Goal: Task Accomplishment & Management: Use online tool/utility

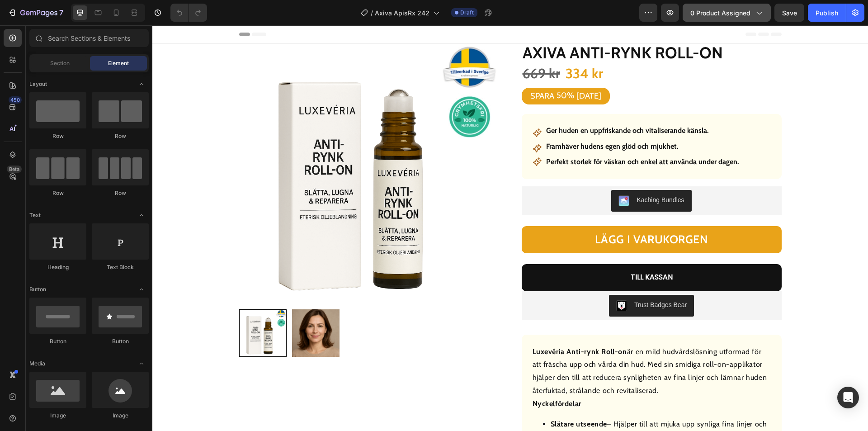
click at [726, 5] on button "0 product assigned" at bounding box center [726, 13] width 88 height 18
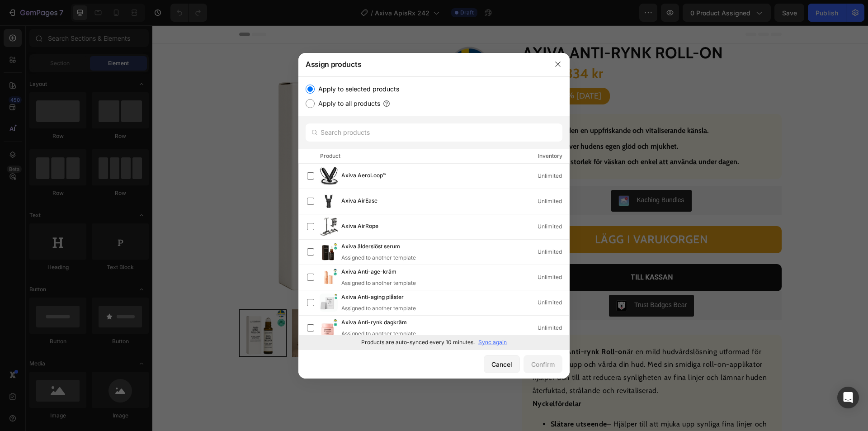
click at [500, 343] on p "Sync again" at bounding box center [492, 342] width 28 height 8
click at [371, 134] on input "text" at bounding box center [434, 132] width 257 height 18
paste input "Axiva Bigift Lugnande lotion"
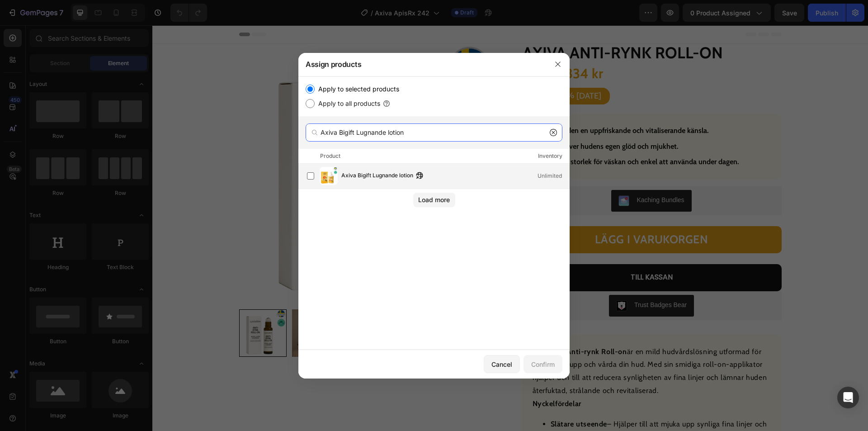
type input "Axiva Bigift Lugnande lotion"
click at [376, 182] on div "Axiva Bigift Lugnande lotion Unlimited" at bounding box center [438, 176] width 262 height 18
click at [539, 363] on div "Confirm" at bounding box center [543, 363] width 24 height 9
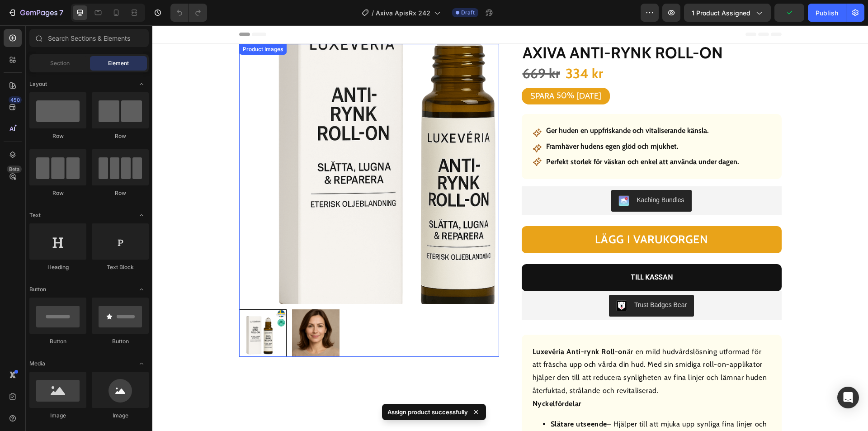
click at [303, 244] on img at bounding box center [369, 174] width 260 height 260
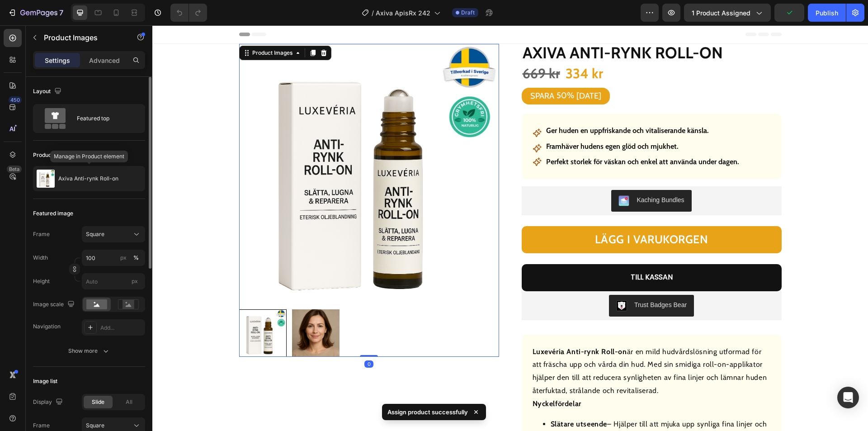
drag, startPoint x: 87, startPoint y: 191, endPoint x: 123, endPoint y: 207, distance: 39.9
click at [85, 177] on p "Axiva Anti-rynk Roll-on" at bounding box center [88, 178] width 60 height 6
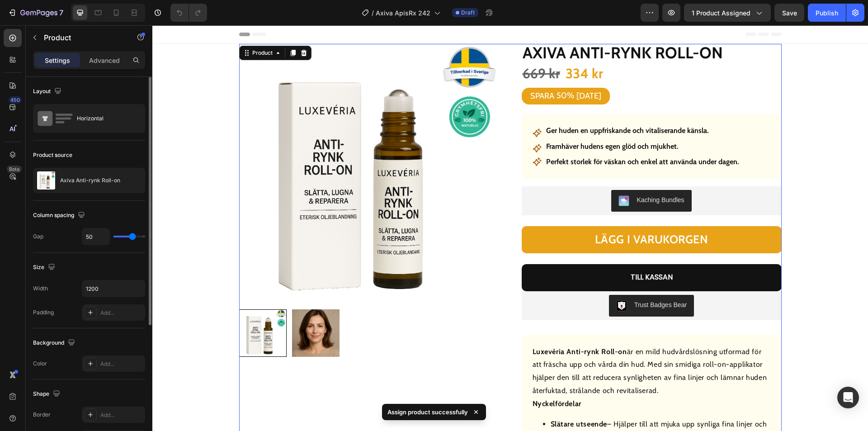
click at [84, 180] on p "Axiva Anti-rynk Roll-on" at bounding box center [90, 180] width 60 height 6
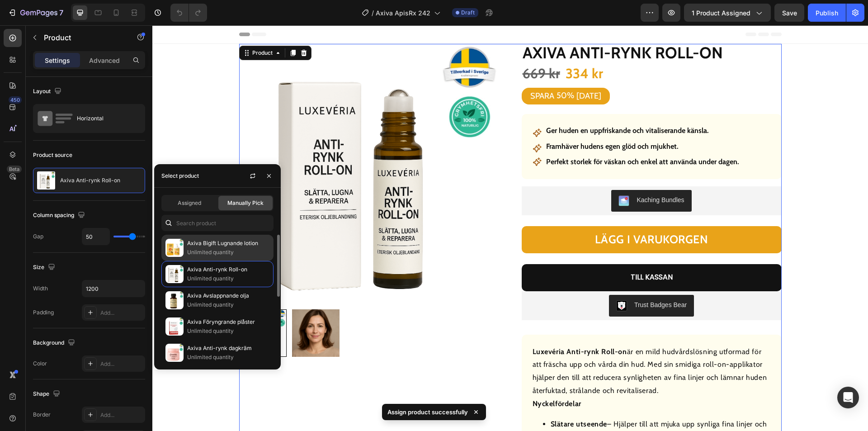
click at [206, 248] on p "Unlimited quantity" at bounding box center [228, 252] width 82 height 9
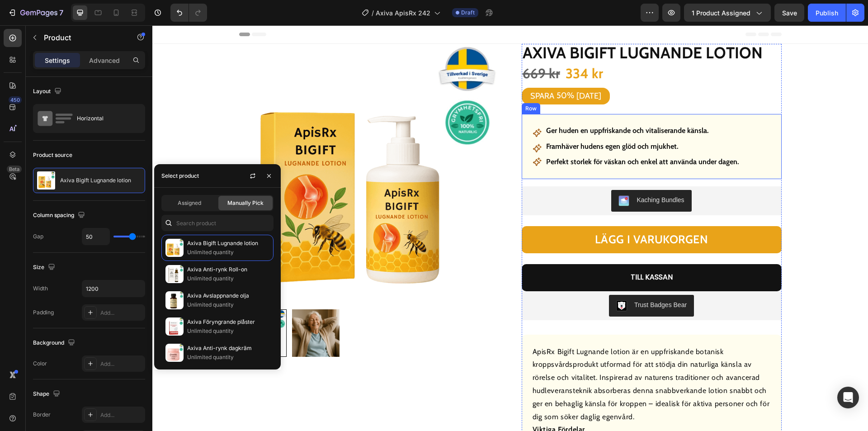
click at [601, 128] on strong "Ger huden en uppfriskande och vitaliserande känsla." at bounding box center [627, 130] width 163 height 9
click at [601, 127] on strong "Ger huden en uppfriskande och vitaliserande känsla." at bounding box center [627, 130] width 163 height 9
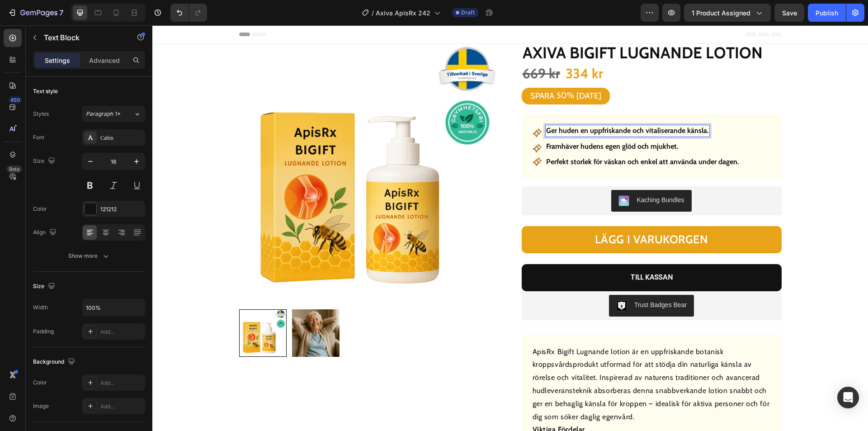
click at [602, 129] on strong "Ger huden en uppfriskande och vitaliserande känsla." at bounding box center [627, 130] width 163 height 9
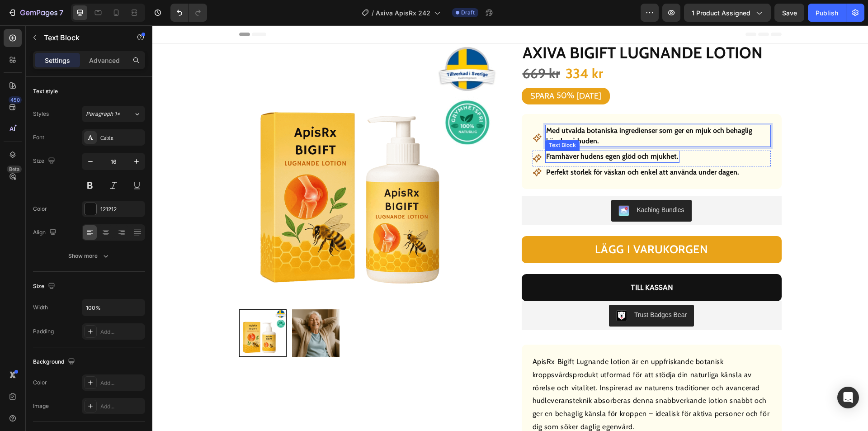
click at [602, 155] on strong "Framhäver hudens egen glöd och mjukhet." at bounding box center [612, 156] width 132 height 9
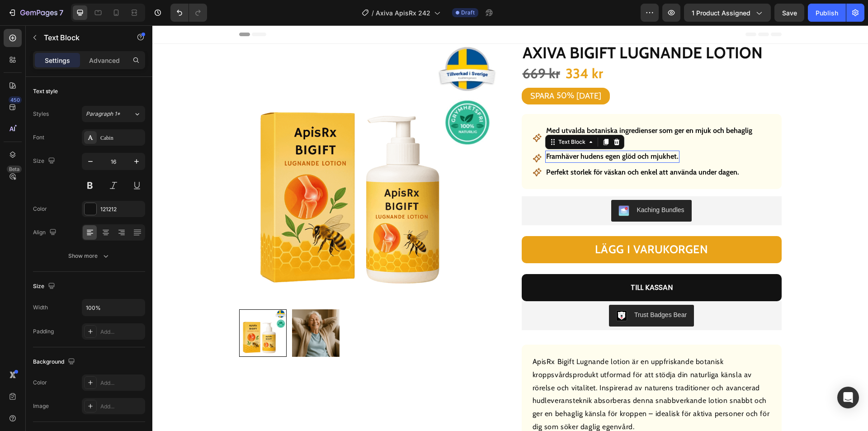
click at [602, 155] on strong "Framhäver hudens egen glöd och mjukhet." at bounding box center [612, 156] width 132 height 9
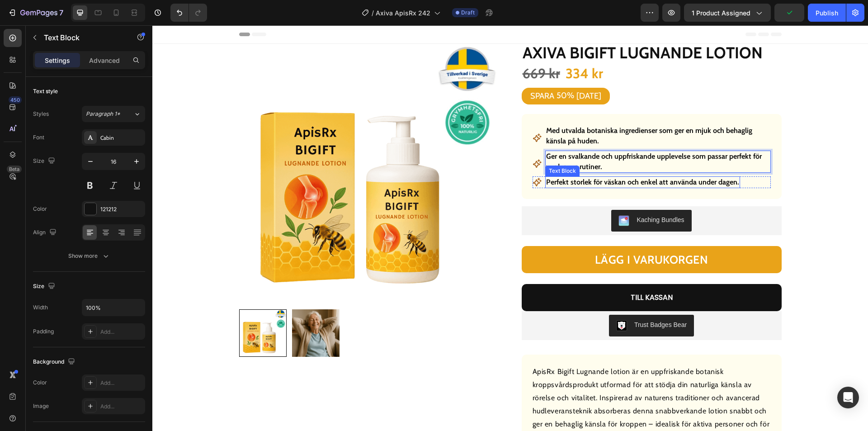
click at [612, 183] on strong "Perfekt storlek för väskan och enkel att använda under dagen." at bounding box center [642, 182] width 193 height 9
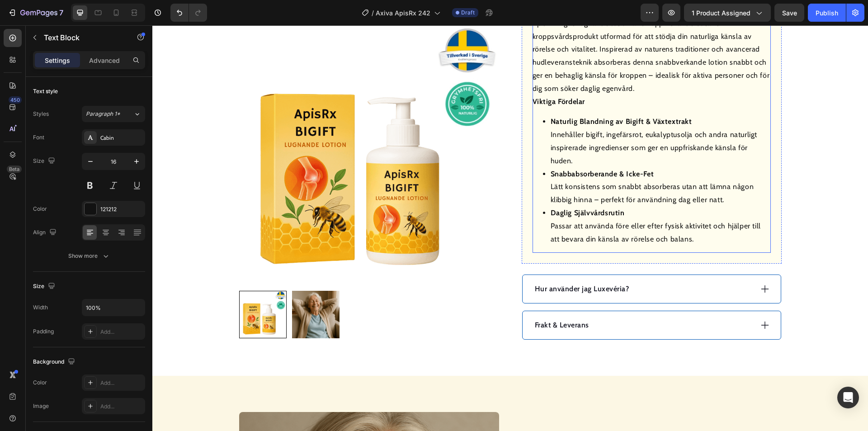
scroll to position [362, 0]
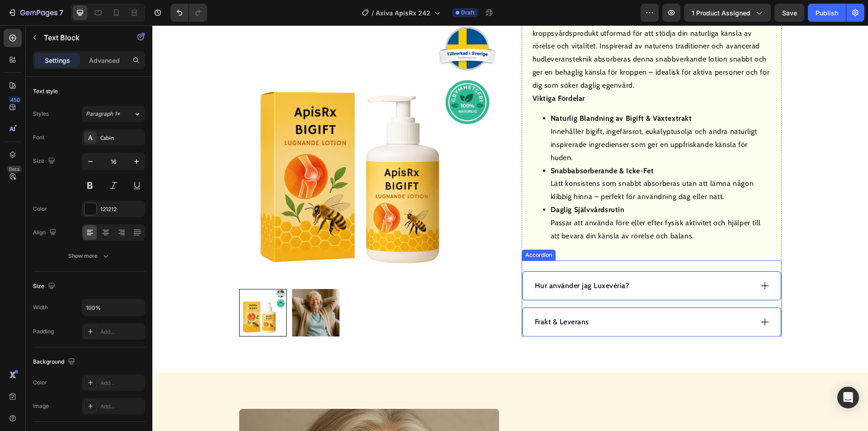
click at [685, 286] on div "Hur använder jag Luxevéria?" at bounding box center [642, 286] width 219 height 14
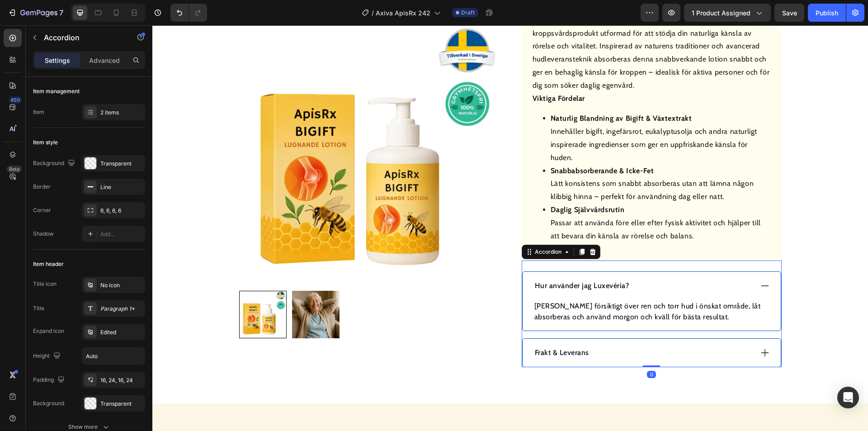
click at [586, 283] on p "Hur använder jag Luxevéria?" at bounding box center [582, 285] width 94 height 11
click at [585, 283] on p "Hur använder jag Luxevéria?" at bounding box center [582, 285] width 94 height 11
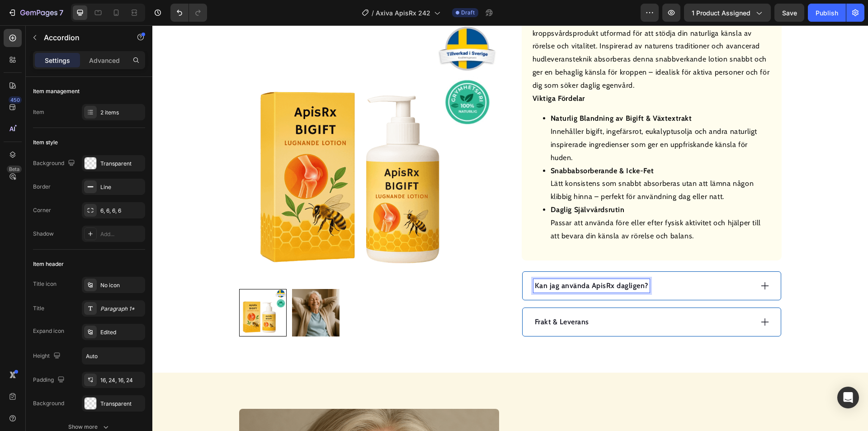
click at [663, 282] on div "Kan jag använda ApisRx dagligen?" at bounding box center [642, 286] width 219 height 14
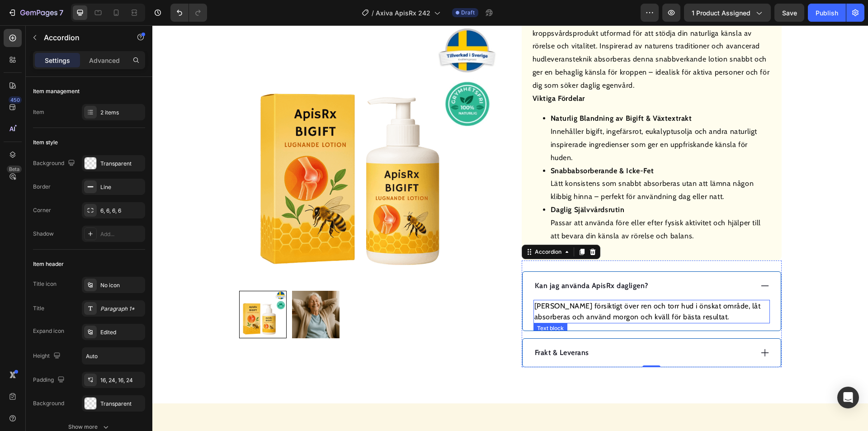
click at [610, 309] on p "[PERSON_NAME] försiktigt över ren och torr hud i önskat område, låt absorberas …" at bounding box center [651, 312] width 235 height 22
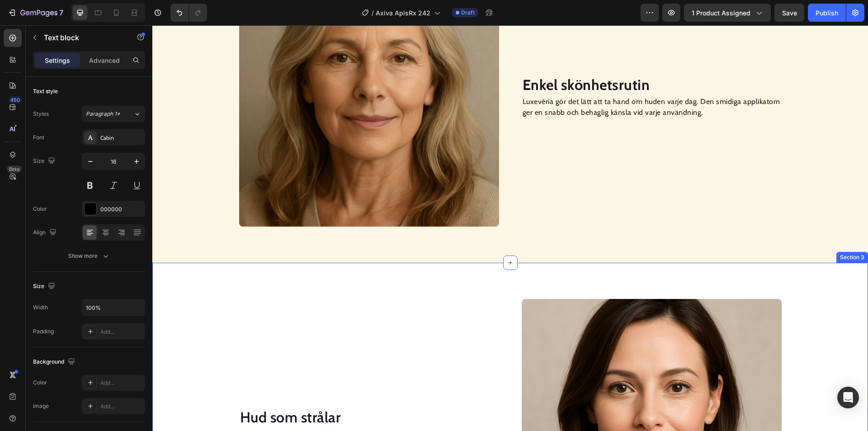
scroll to position [768, 0]
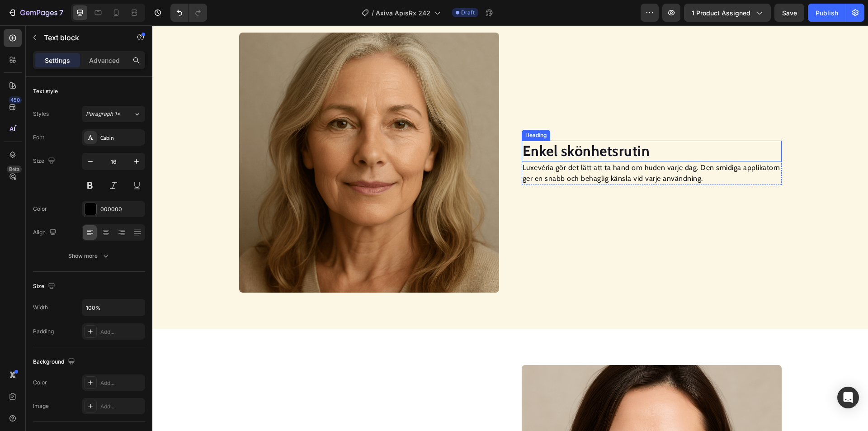
click at [602, 148] on strong "Enkel skönhetsrutin" at bounding box center [585, 151] width 127 height 18
click at [598, 151] on strong "Enkel skönhetsrutin" at bounding box center [585, 151] width 127 height 18
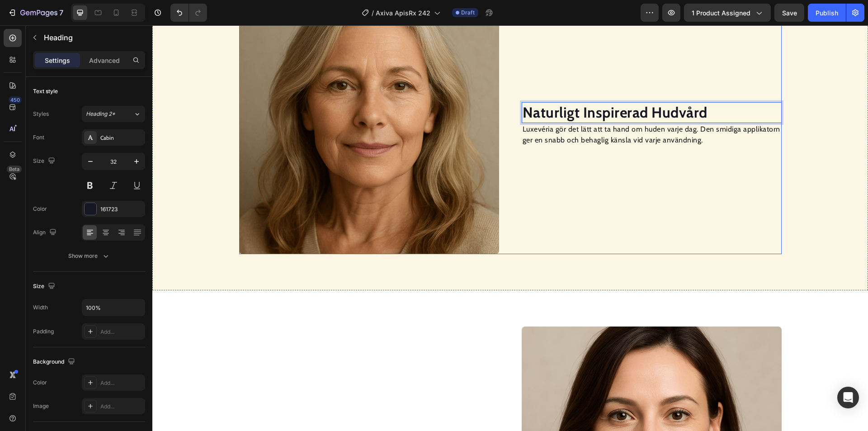
scroll to position [783, 0]
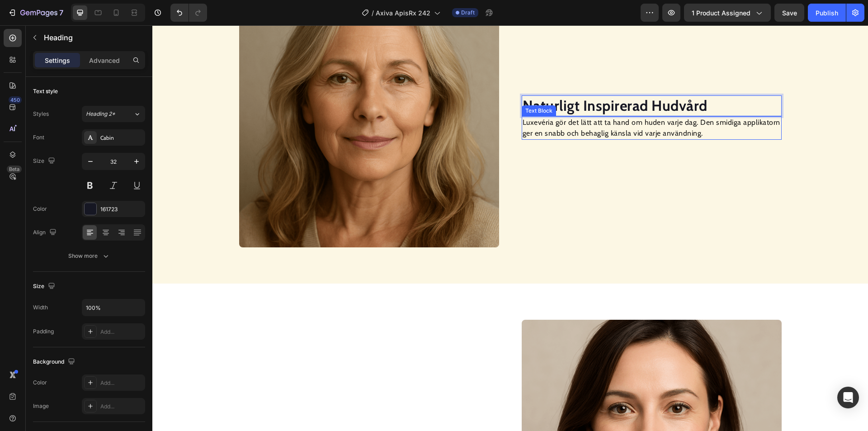
click at [625, 132] on p "Luxevéria gör det lätt att ta hand om huden varje dag. Den smidiga applikatorn …" at bounding box center [651, 128] width 258 height 22
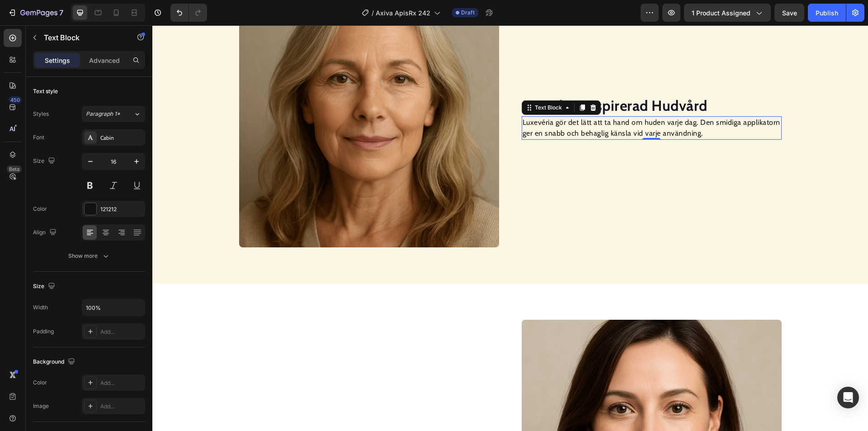
click at [625, 132] on p "Luxevéria gör det lätt att ta hand om huden varje dag. Den smidiga applikatorn …" at bounding box center [651, 128] width 258 height 22
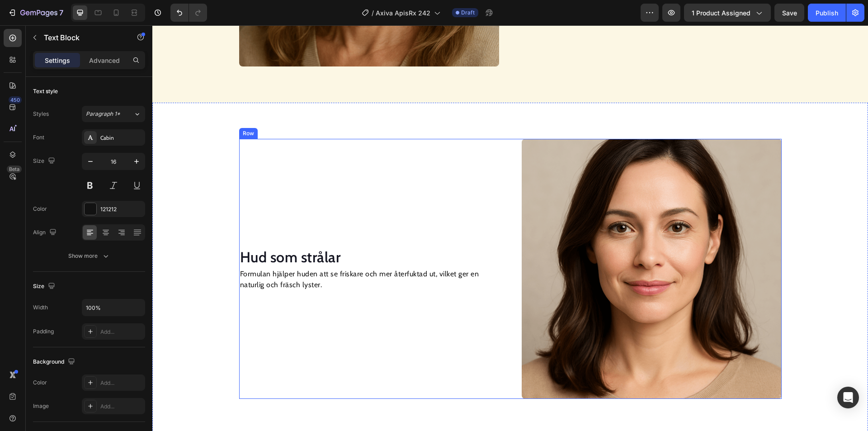
scroll to position [1054, 0]
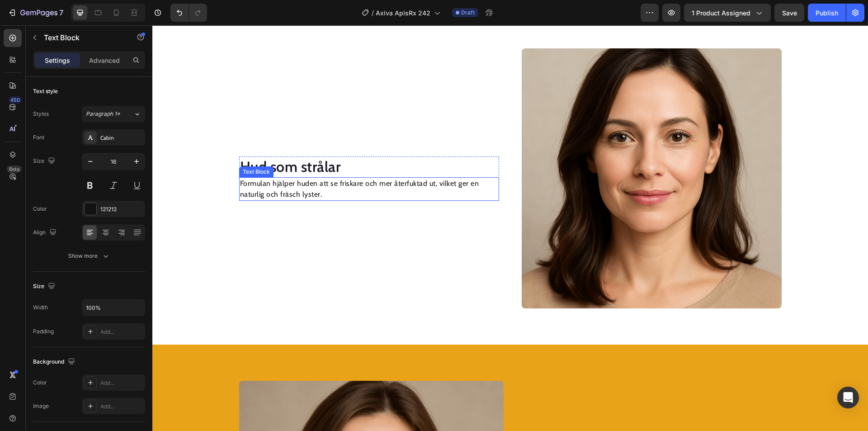
click at [309, 170] on h2 "Hud som strålar" at bounding box center [369, 166] width 260 height 21
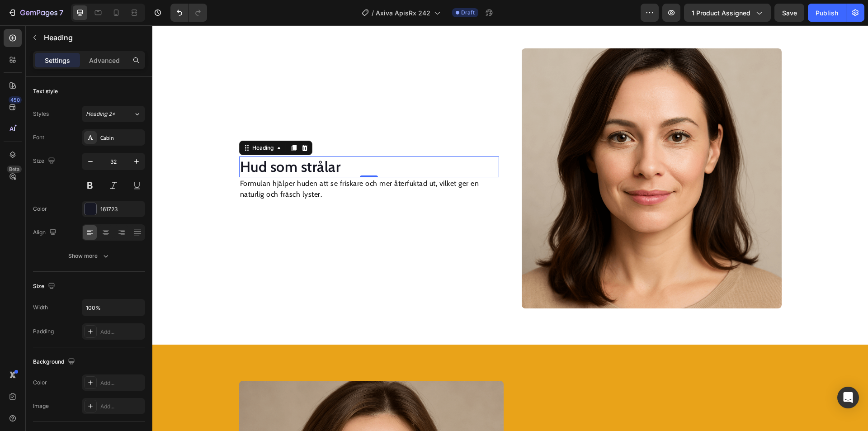
click at [309, 170] on h2 "Hud som strålar" at bounding box center [369, 166] width 260 height 21
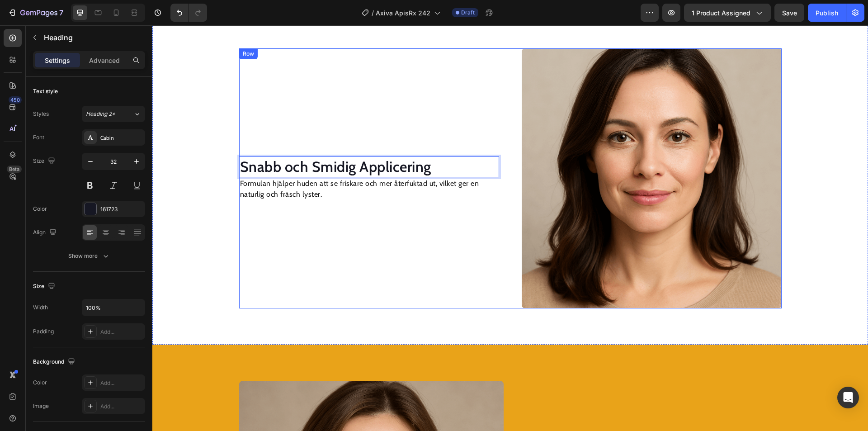
click at [295, 196] on p "Formulan hjälper huden att se friskare och mer återfuktad ut, vilket ger en nat…" at bounding box center [369, 189] width 258 height 22
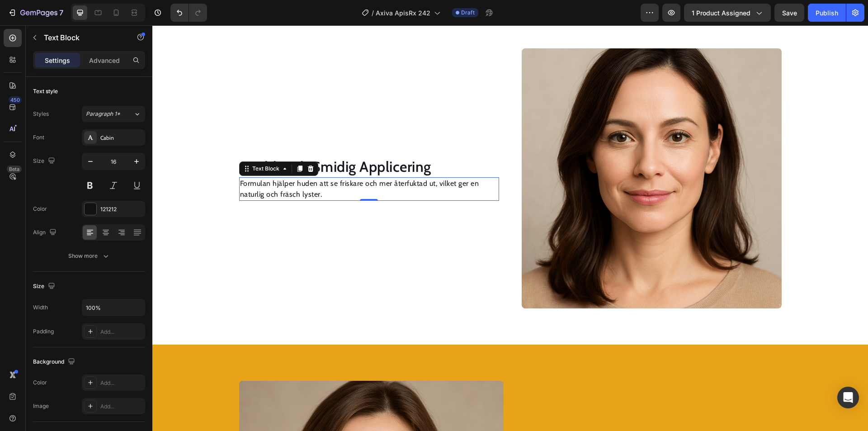
click at [295, 196] on p "Formulan hjälper huden att se friskare och mer återfuktad ut, vilket ger en nat…" at bounding box center [369, 189] width 258 height 22
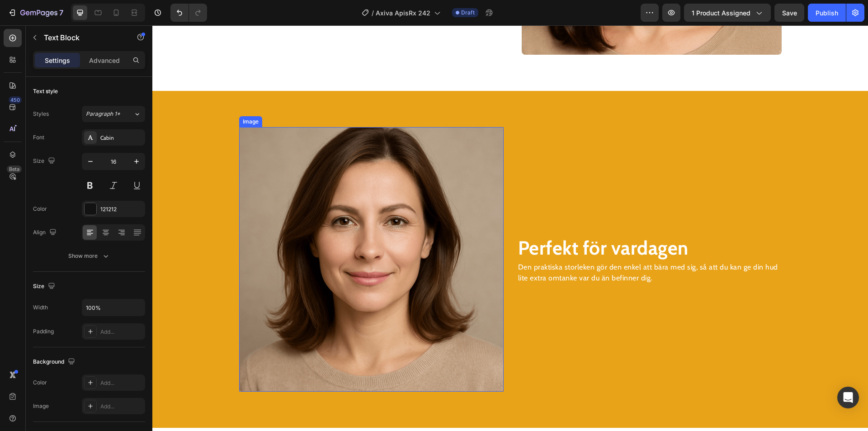
scroll to position [1415, 0]
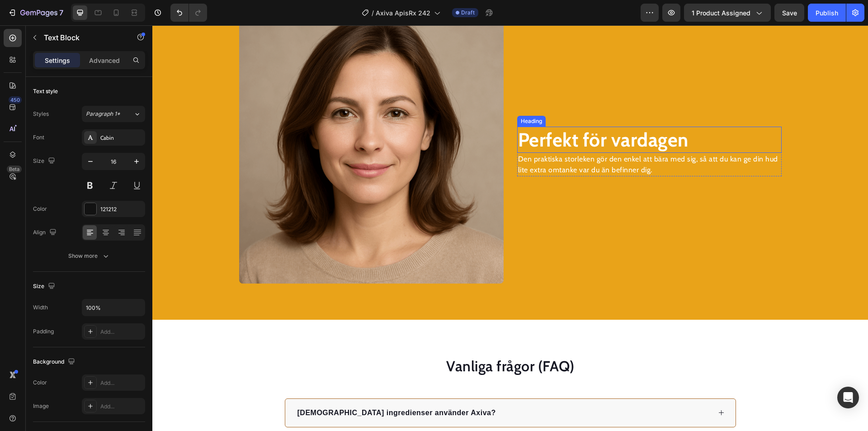
click at [560, 148] on strong "Perfekt för vardagen" at bounding box center [603, 140] width 170 height 24
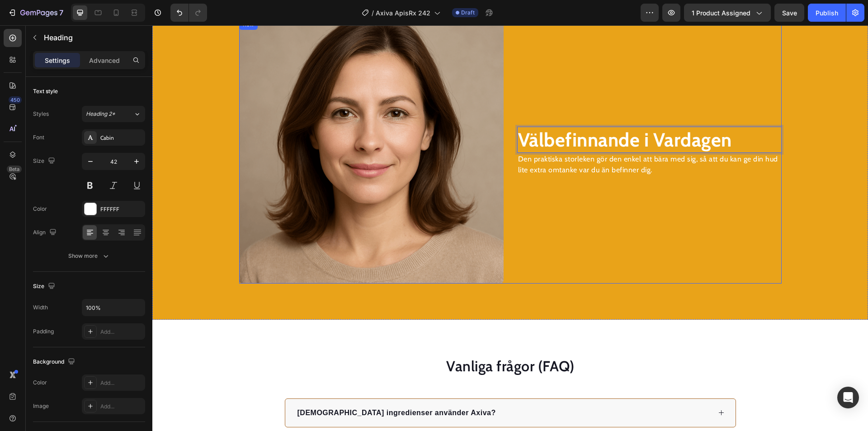
click at [605, 163] on p "Den praktiska storleken gör den enkel att bära med sig, så att du kan ge din hu…" at bounding box center [649, 165] width 263 height 22
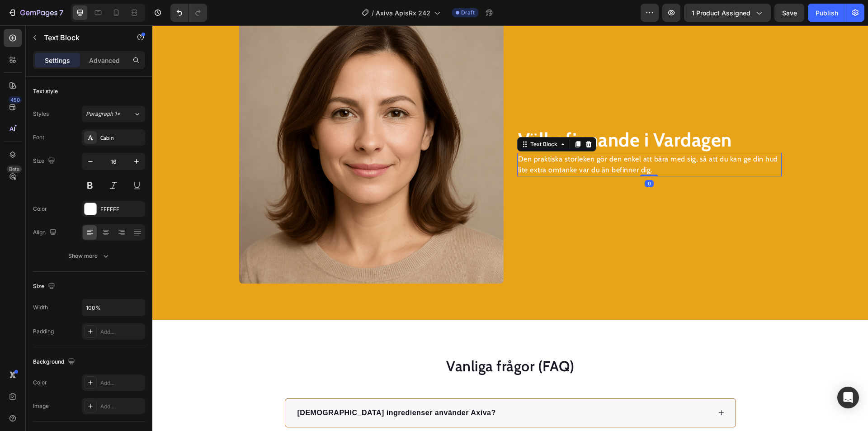
click at [605, 161] on p "Den praktiska storleken gör den enkel att bära med sig, så att du kan ge din hu…" at bounding box center [649, 165] width 263 height 22
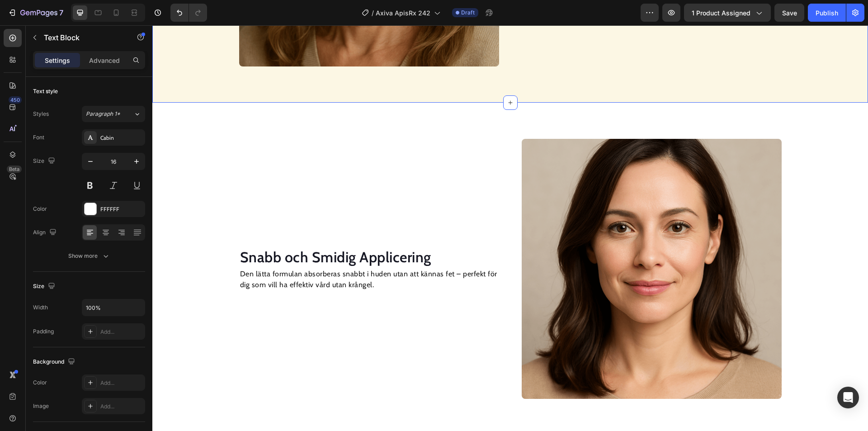
scroll to position [738, 0]
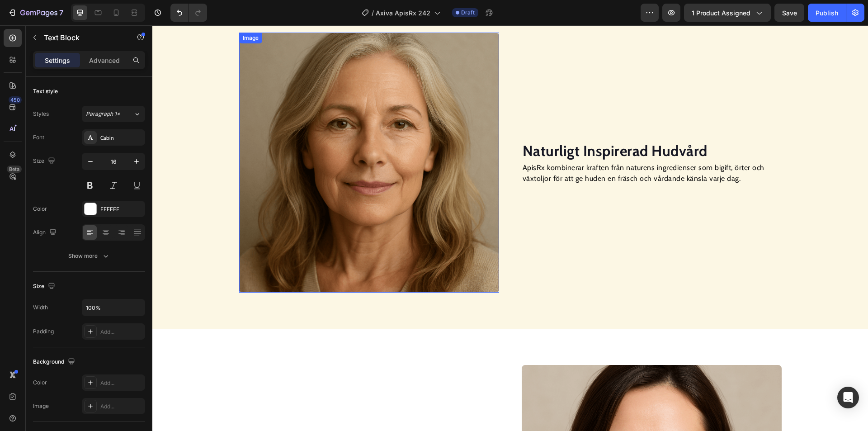
click at [398, 160] on img at bounding box center [369, 163] width 260 height 260
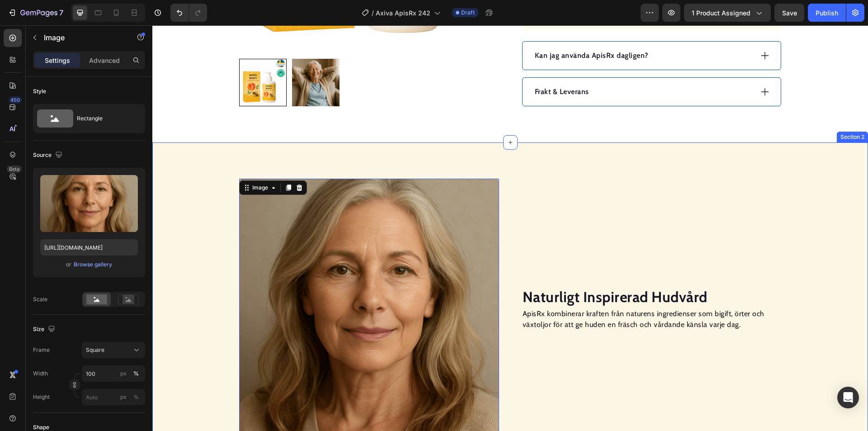
scroll to position [647, 0]
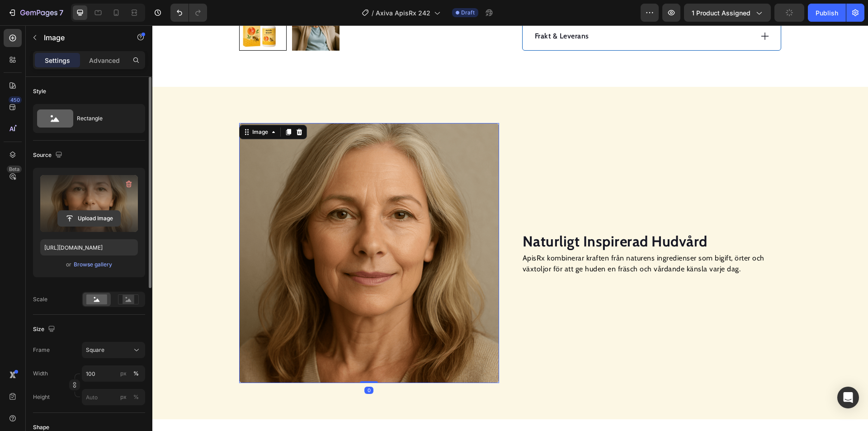
click at [102, 219] on input "file" at bounding box center [89, 218] width 62 height 15
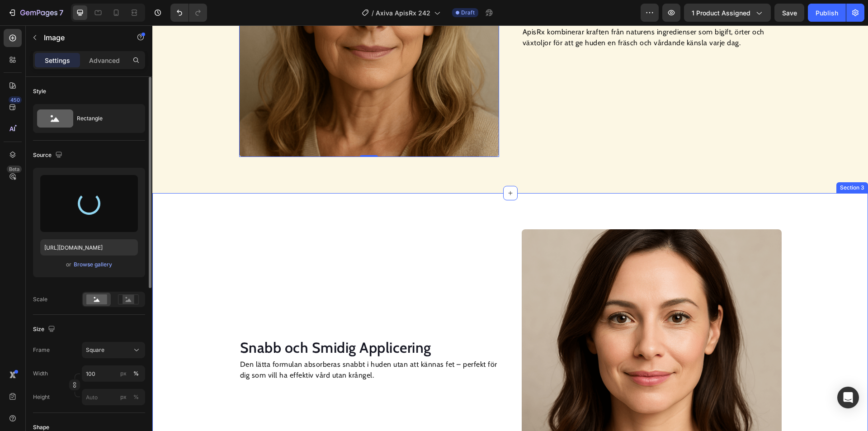
type input "[URL][DOMAIN_NAME]"
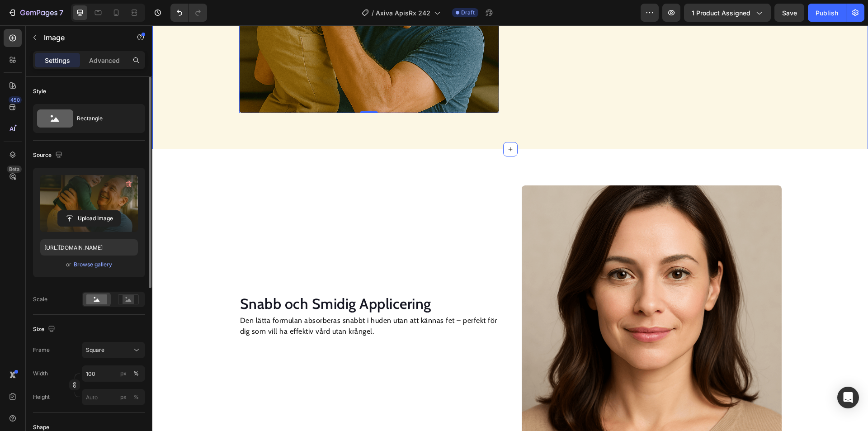
scroll to position [918, 0]
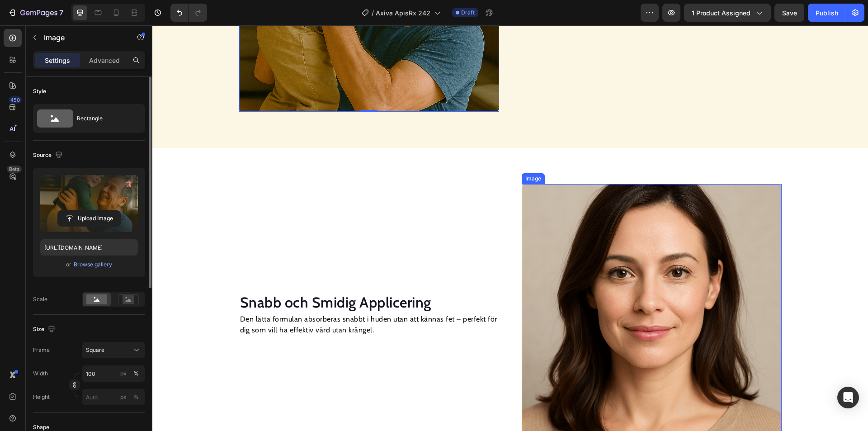
click at [592, 273] on img at bounding box center [652, 314] width 260 height 260
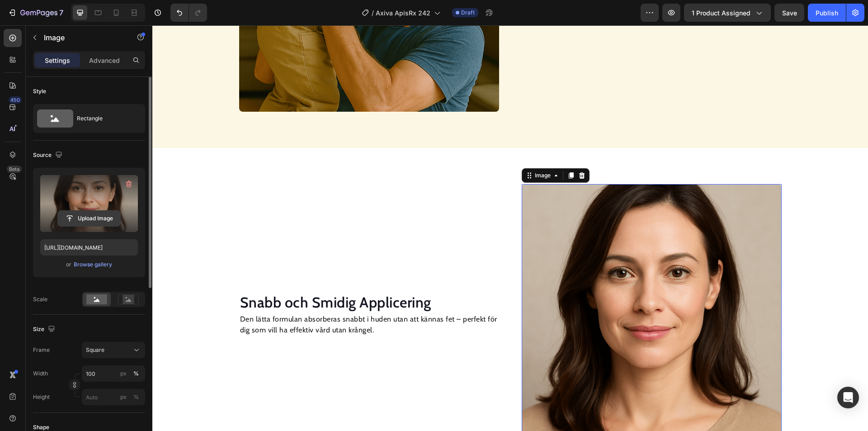
click at [103, 215] on input "file" at bounding box center [89, 218] width 62 height 15
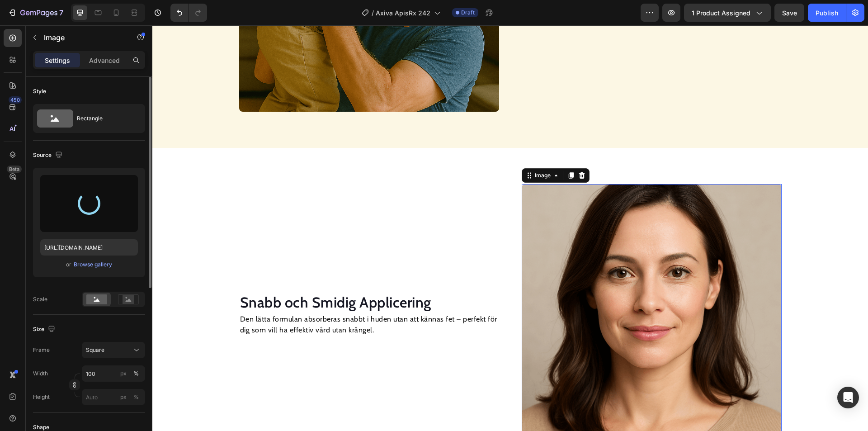
type input "[URL][DOMAIN_NAME]"
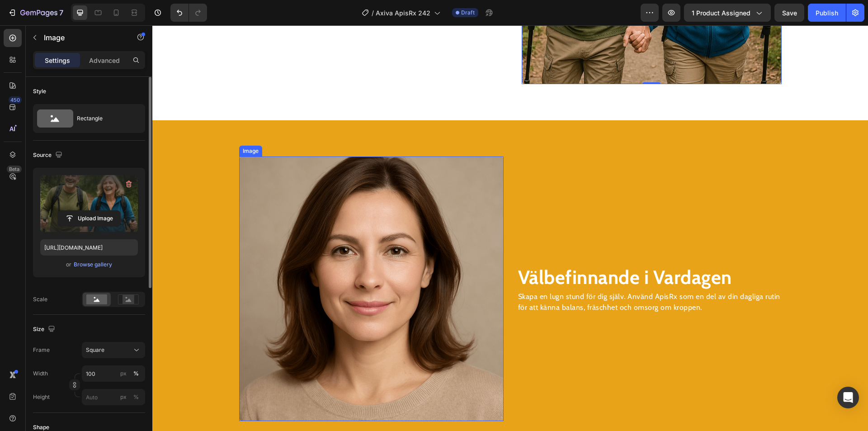
scroll to position [1280, 0]
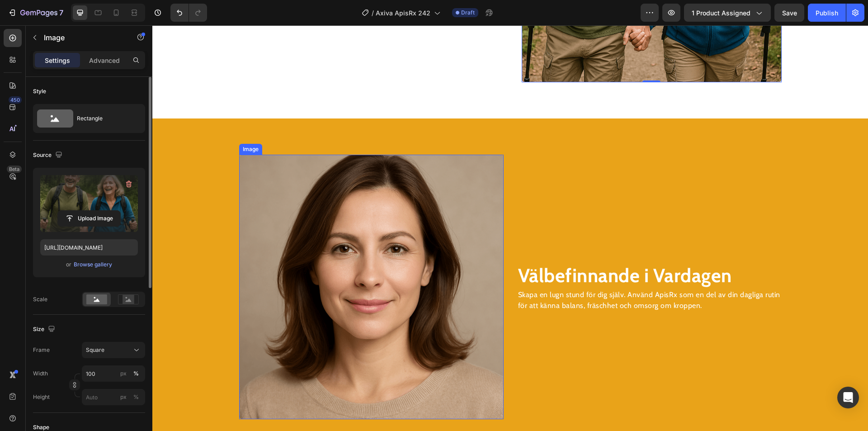
click at [396, 271] on img at bounding box center [371, 287] width 264 height 264
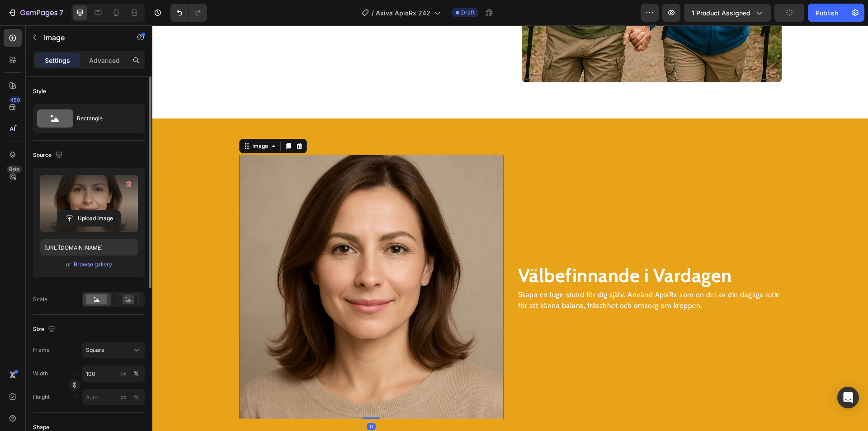
click at [107, 226] on label at bounding box center [89, 203] width 98 height 57
click at [107, 226] on input "file" at bounding box center [89, 218] width 62 height 15
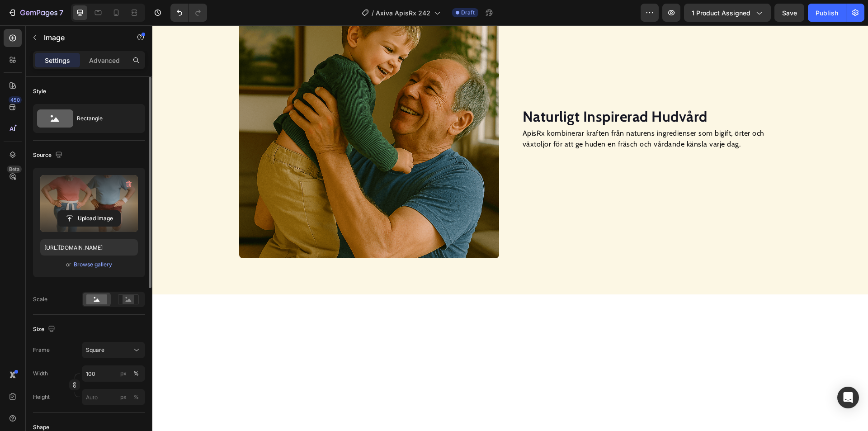
scroll to position [557, 0]
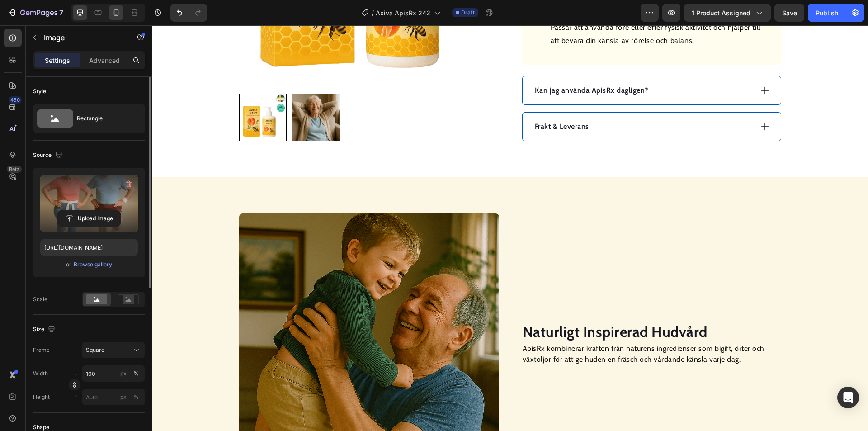
click at [111, 9] on div at bounding box center [116, 12] width 14 height 14
type input "[URL][DOMAIN_NAME]"
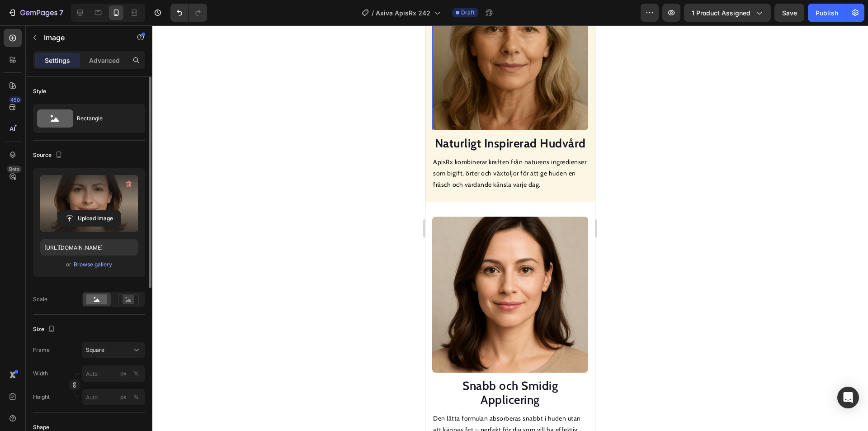
scroll to position [918, 0]
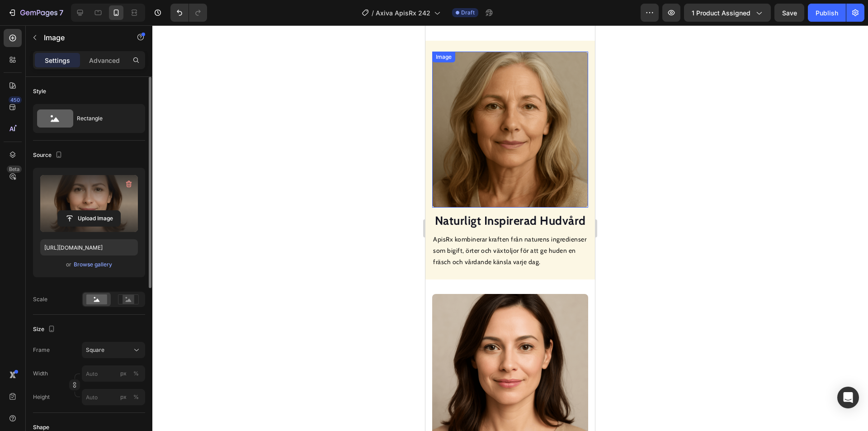
click at [501, 160] on img at bounding box center [510, 130] width 156 height 156
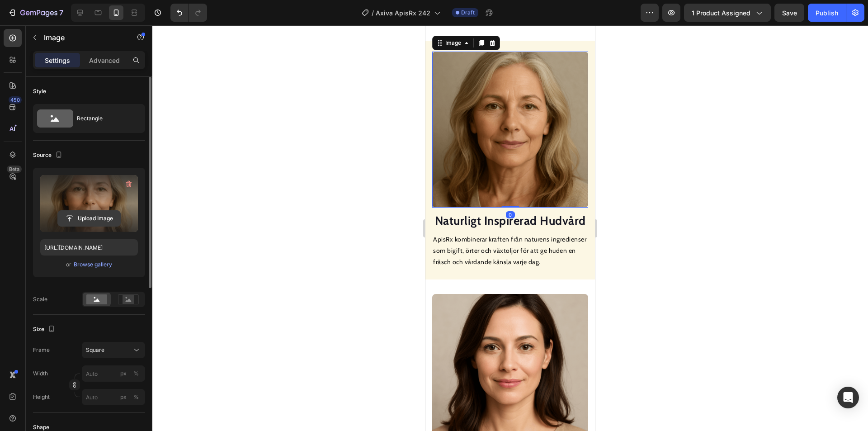
click at [97, 214] on input "file" at bounding box center [89, 218] width 62 height 15
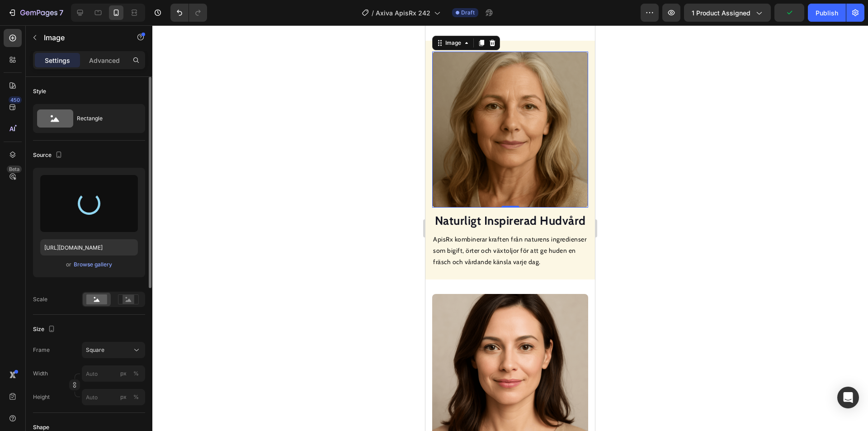
type input "[URL][DOMAIN_NAME]"
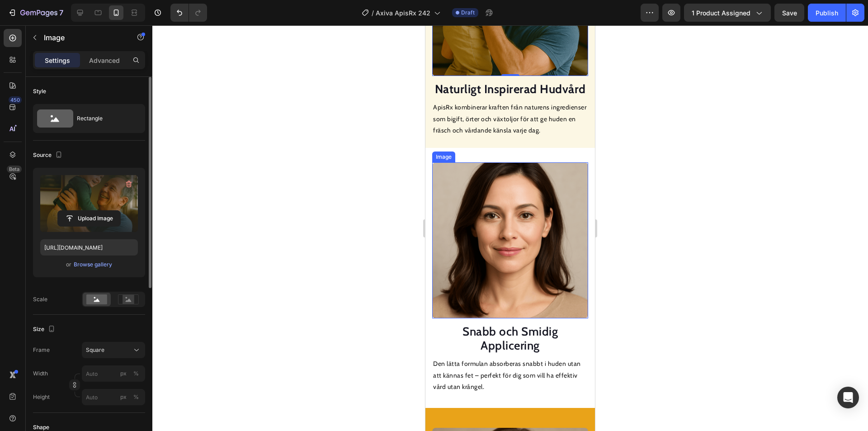
scroll to position [1099, 0]
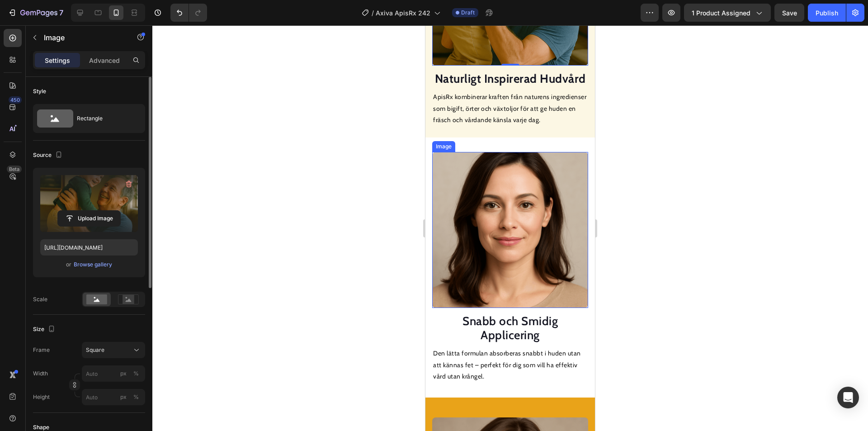
click at [484, 222] on img at bounding box center [510, 230] width 156 height 156
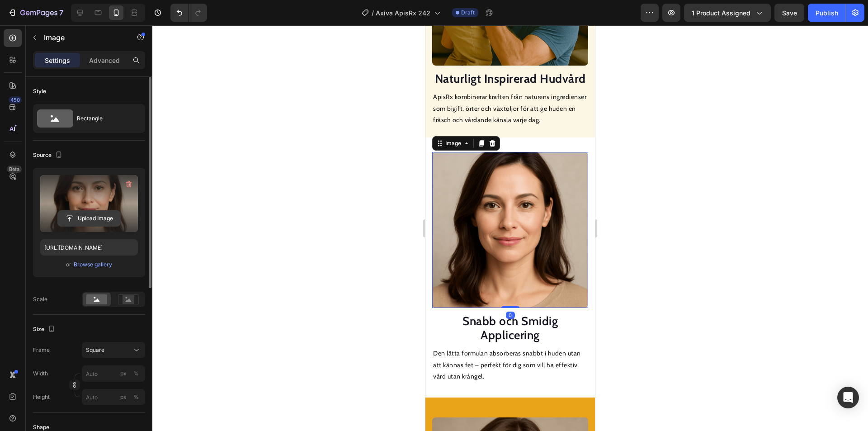
click at [92, 215] on input "file" at bounding box center [89, 218] width 62 height 15
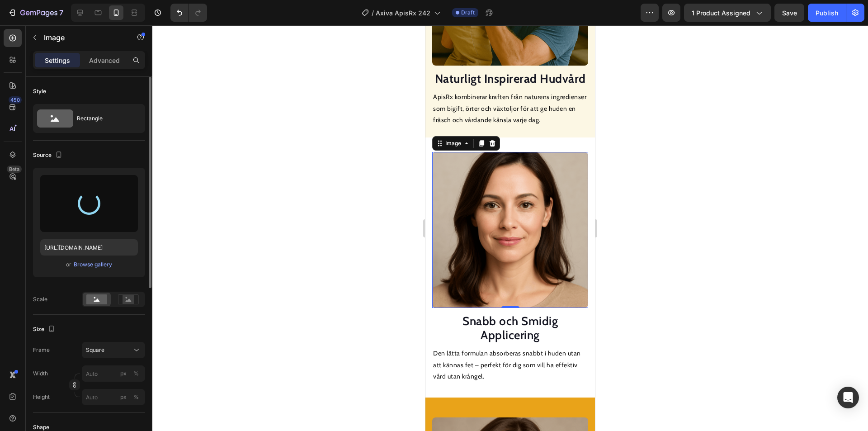
type input "[URL][DOMAIN_NAME]"
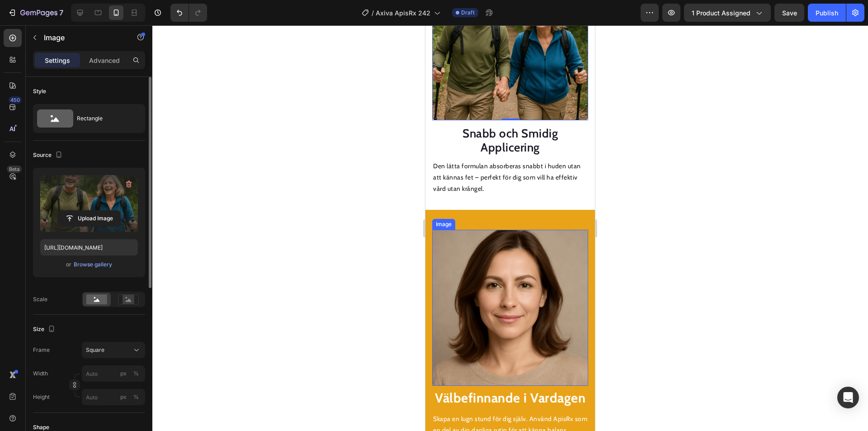
scroll to position [1370, 0]
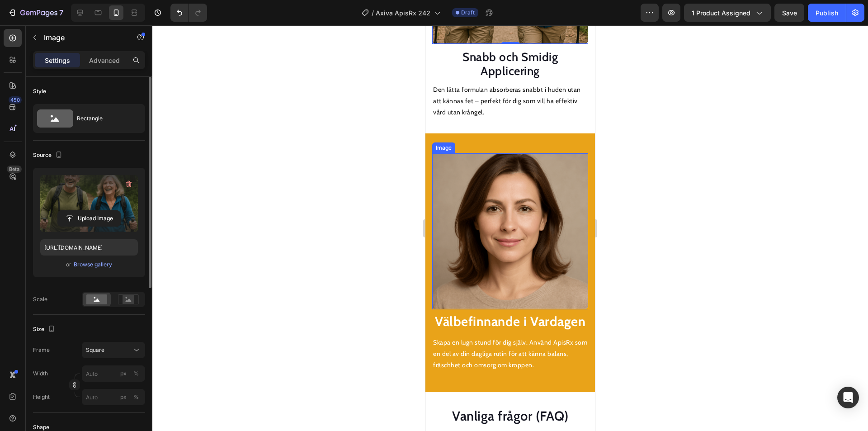
click at [504, 212] on img at bounding box center [510, 231] width 156 height 156
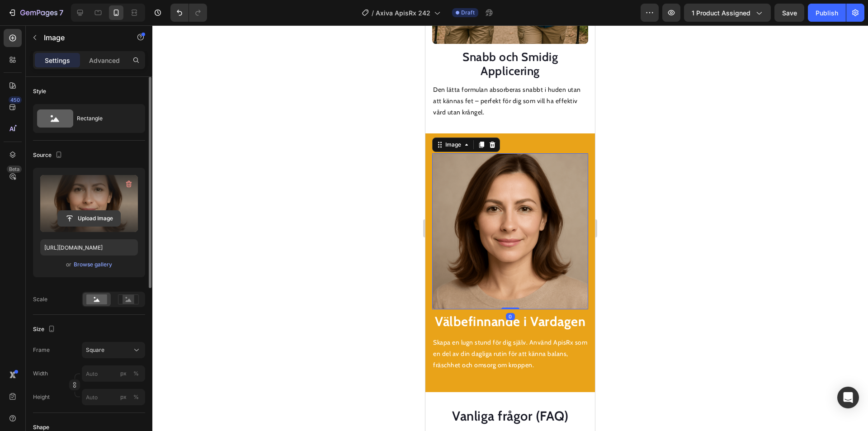
click at [79, 213] on input "file" at bounding box center [89, 218] width 62 height 15
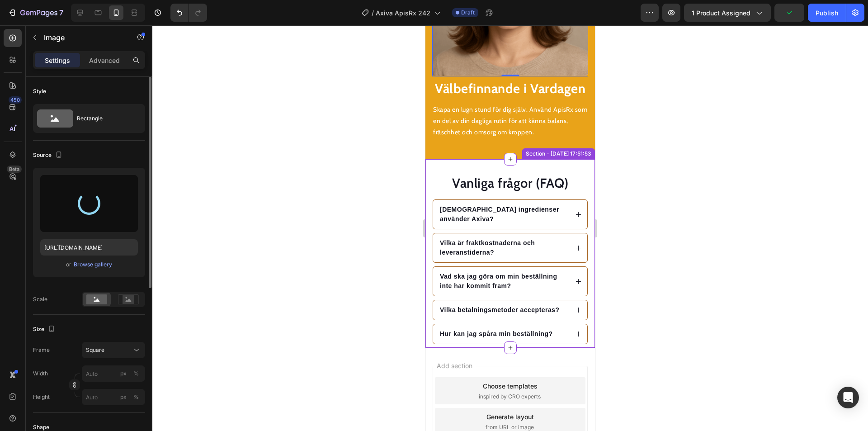
type input "[URL][DOMAIN_NAME]"
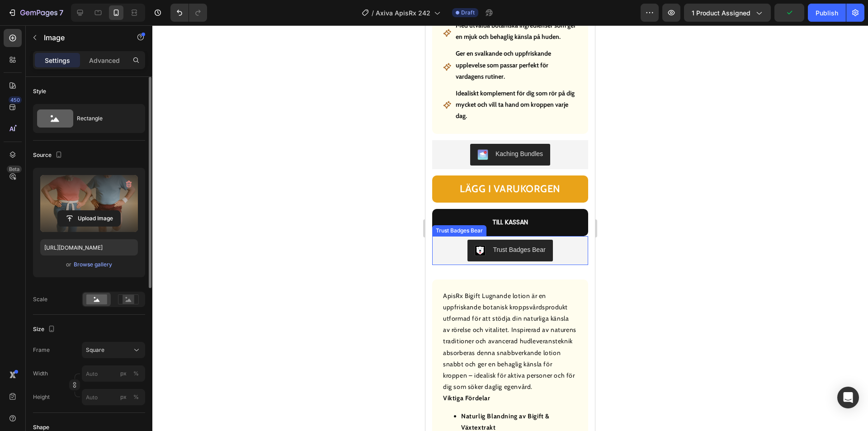
scroll to position [191, 0]
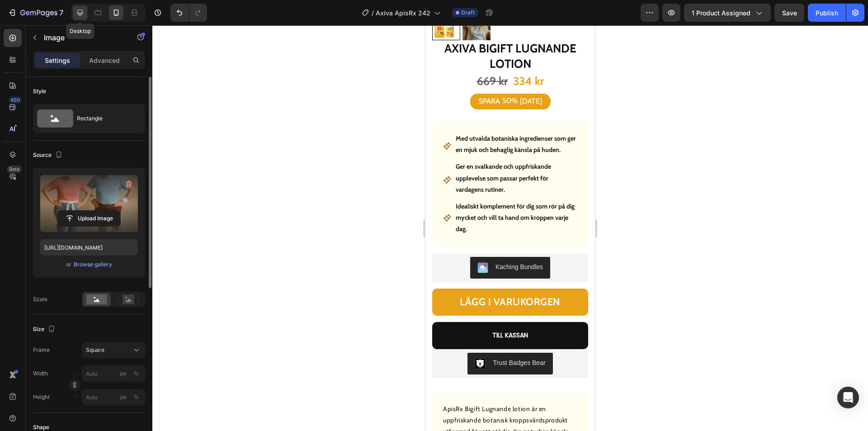
click at [83, 12] on icon at bounding box center [79, 12] width 9 height 9
type input "100"
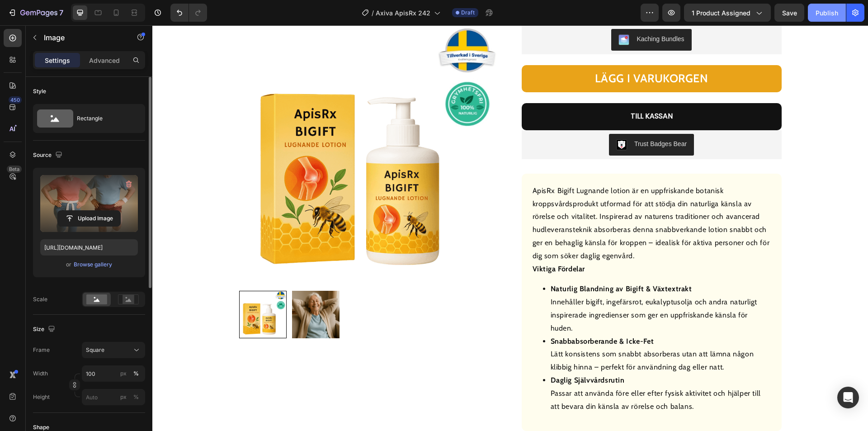
click at [834, 14] on div "Publish" at bounding box center [826, 12] width 23 height 9
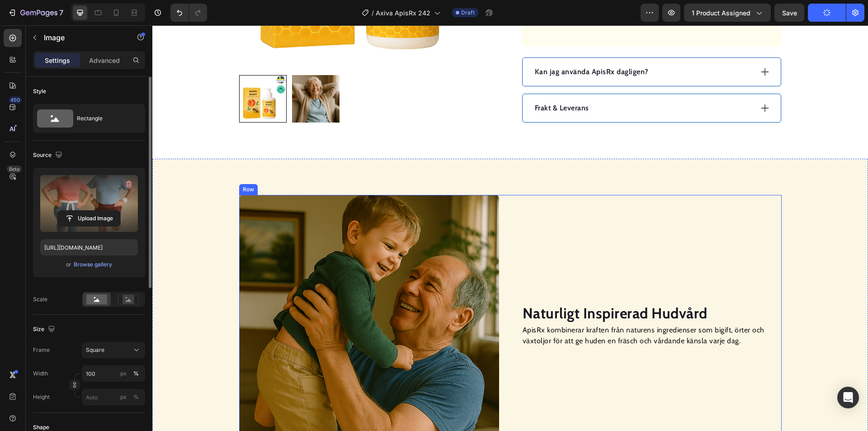
scroll to position [598, 0]
